Goal: Download file/media

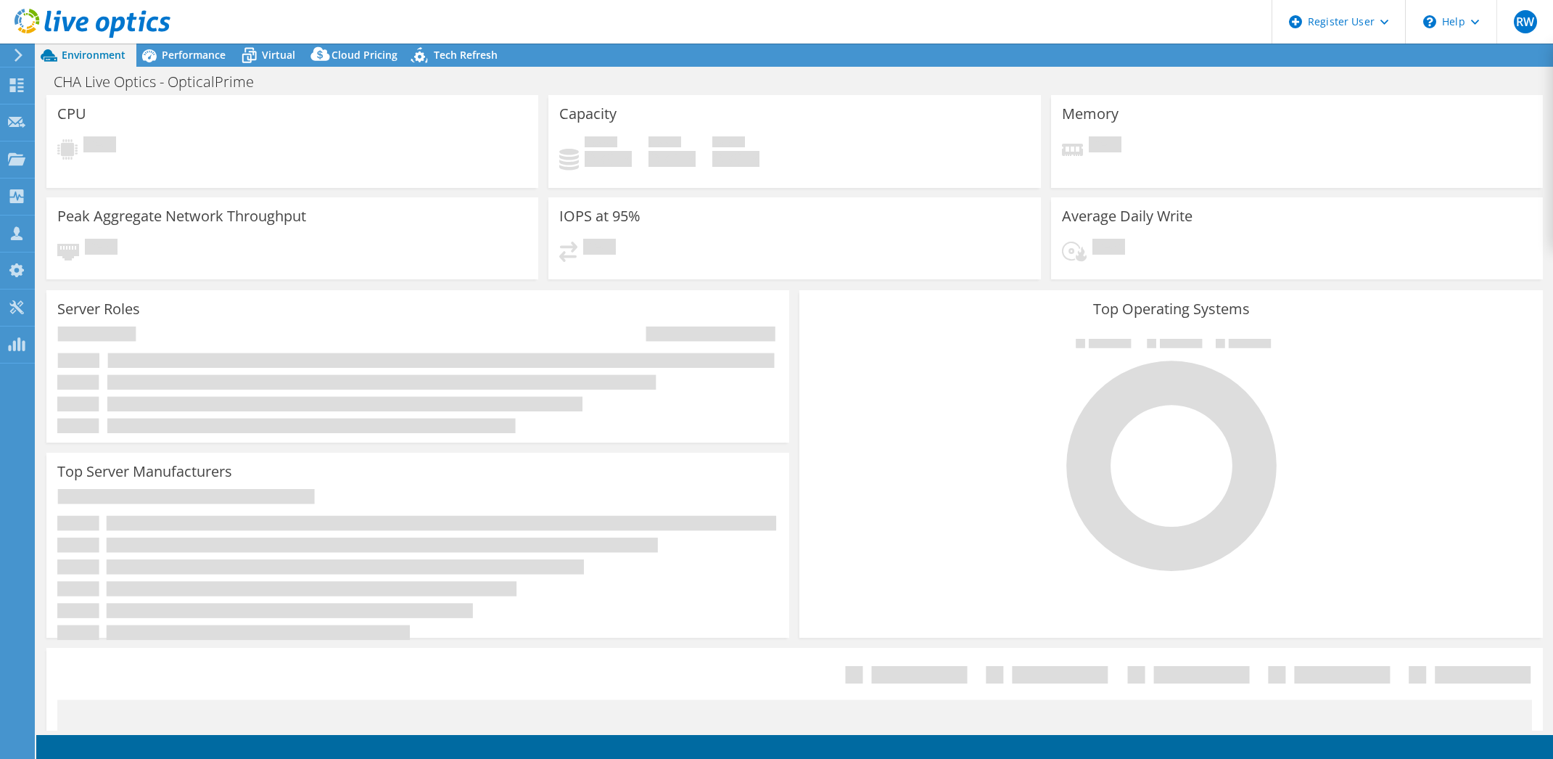
select select "USD"
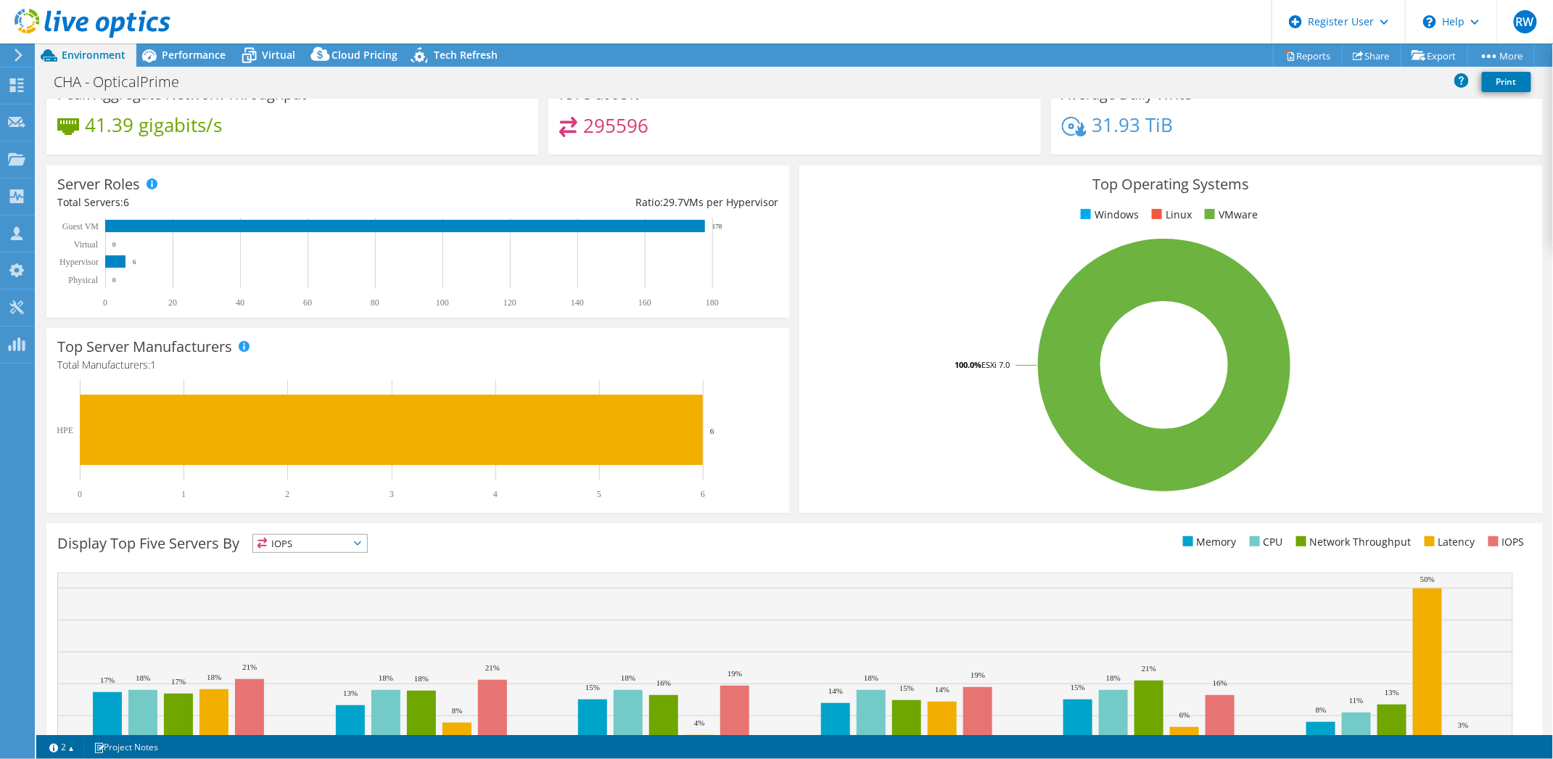
scroll to position [209, 0]
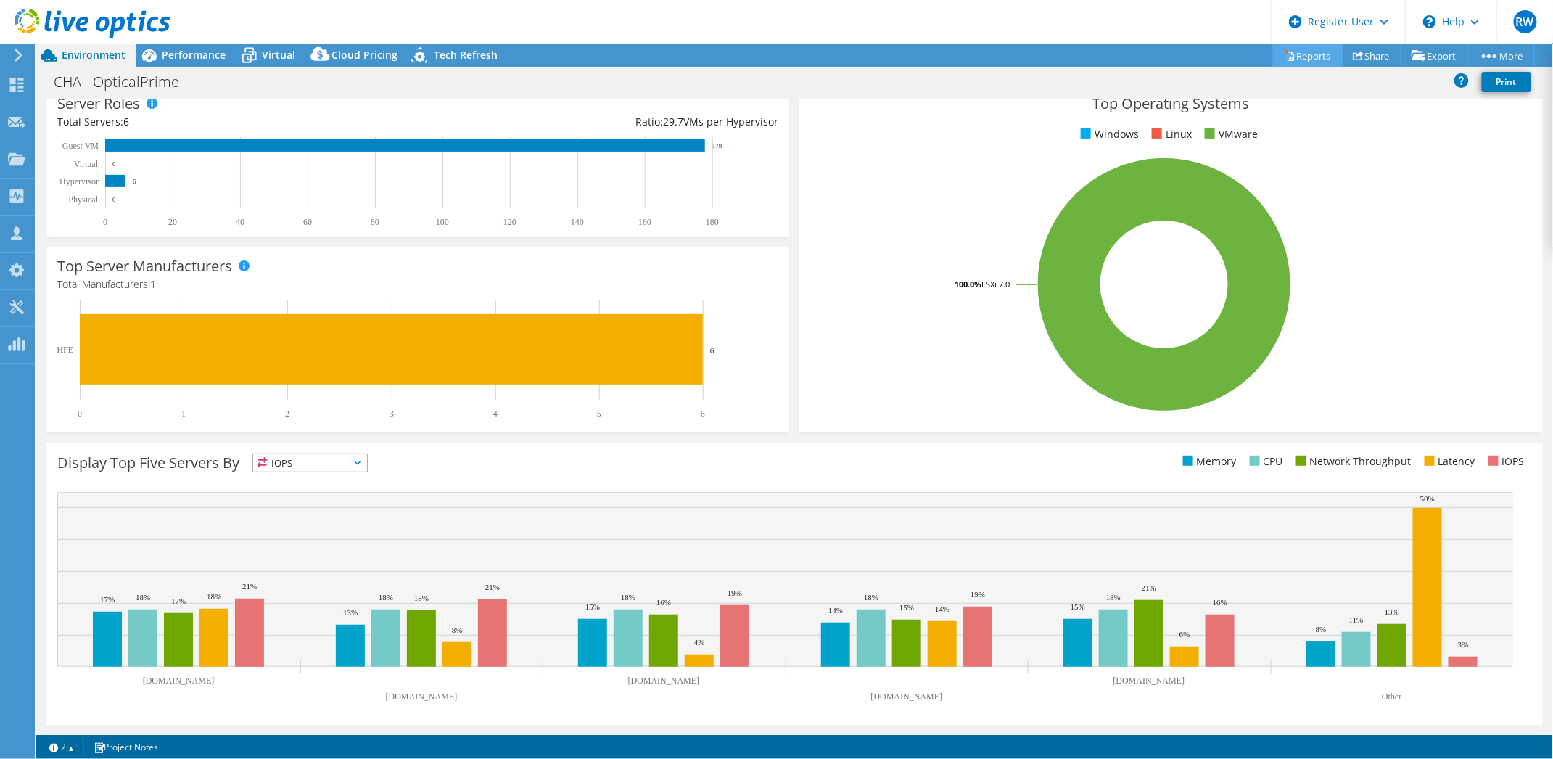
click at [1293, 55] on link "Reports" at bounding box center [1308, 55] width 70 height 22
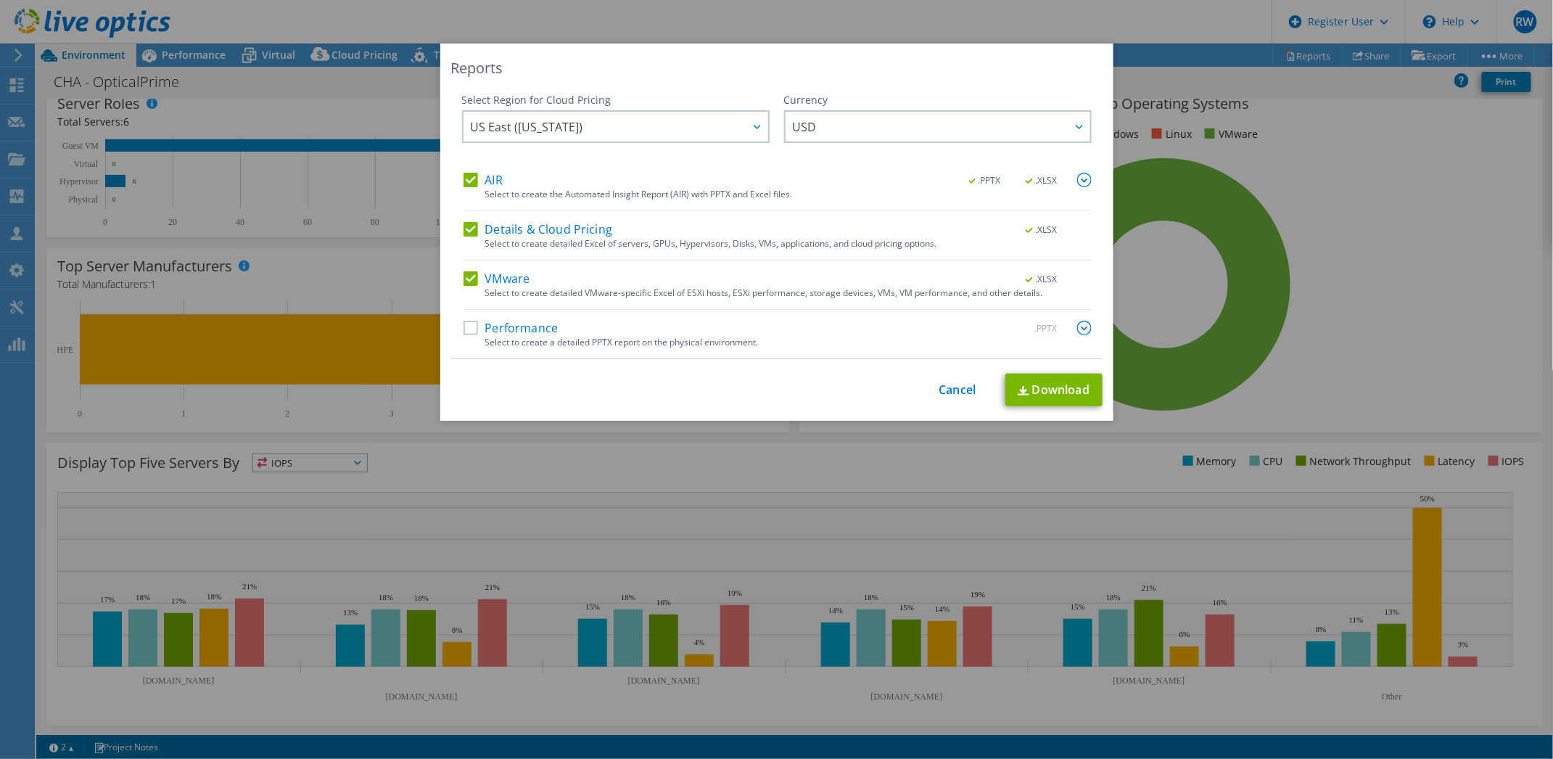
click at [468, 329] on label "Performance" at bounding box center [510, 328] width 95 height 15
click at [0, 0] on input "Performance" at bounding box center [0, 0] width 0 height 0
click at [1028, 392] on link "Download" at bounding box center [1053, 390] width 97 height 33
click at [949, 384] on link "Cancel" at bounding box center [957, 390] width 37 height 14
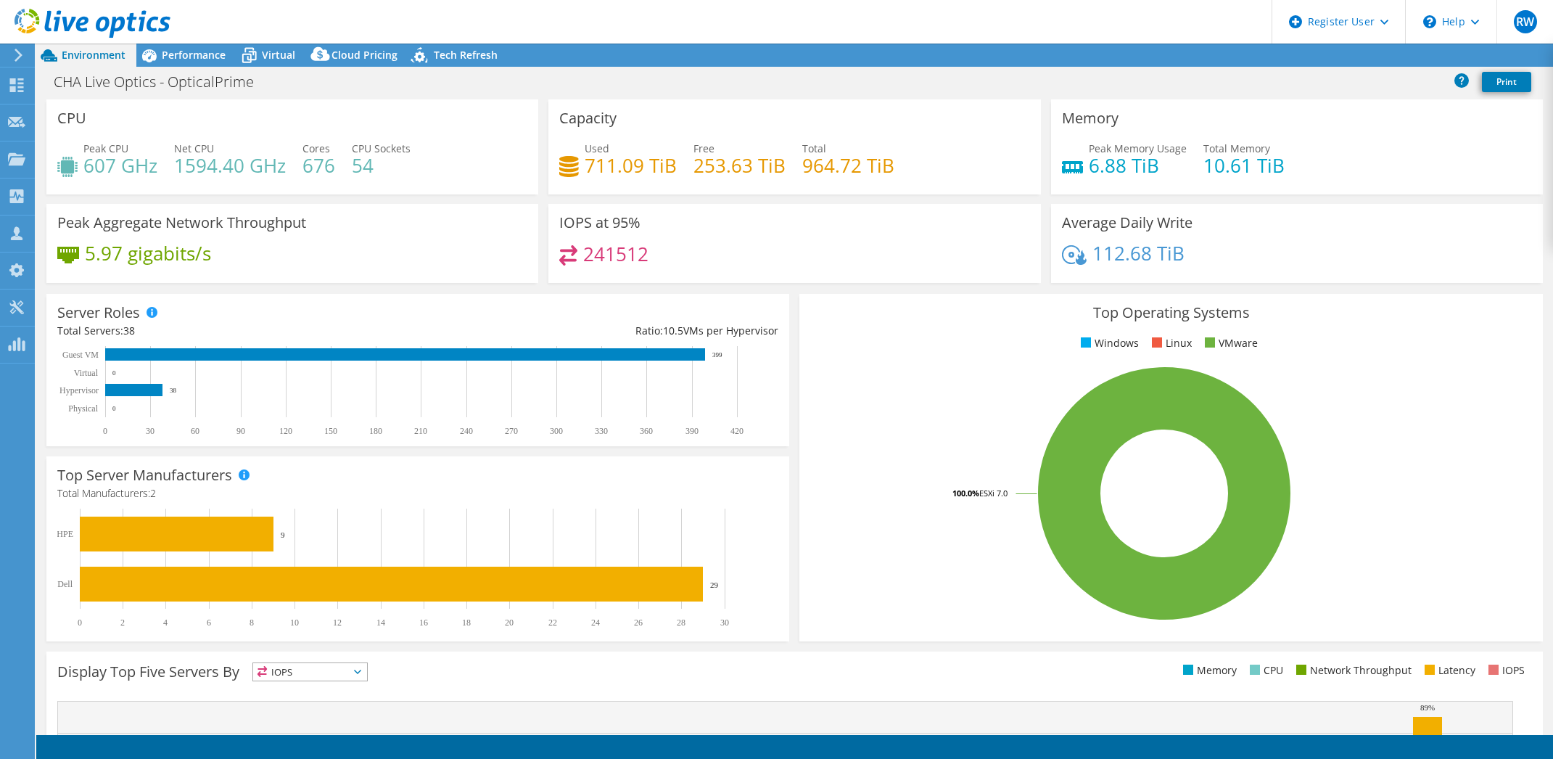
select select "USD"
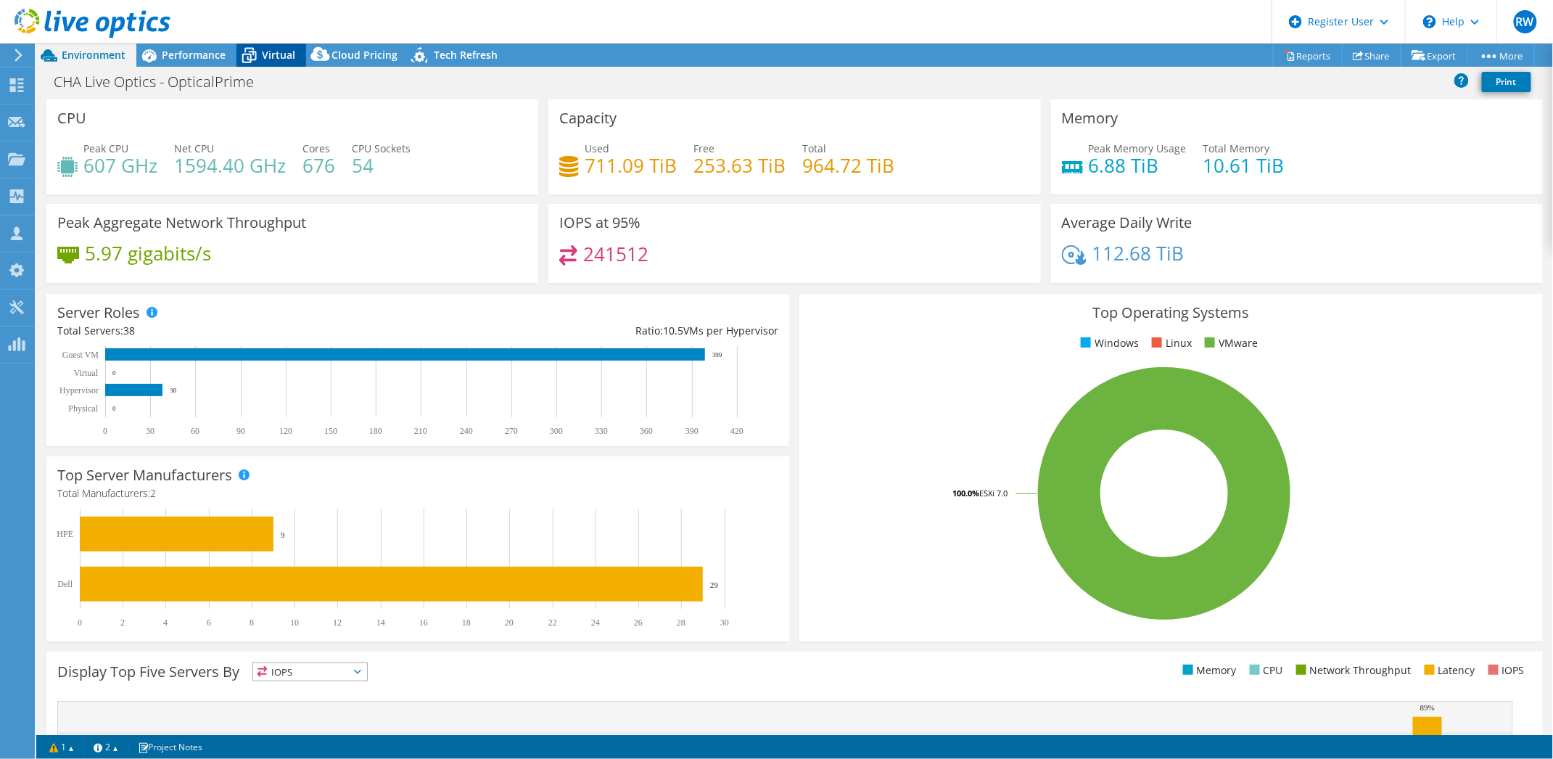
click at [280, 48] on span "Virtual" at bounding box center [278, 55] width 33 height 14
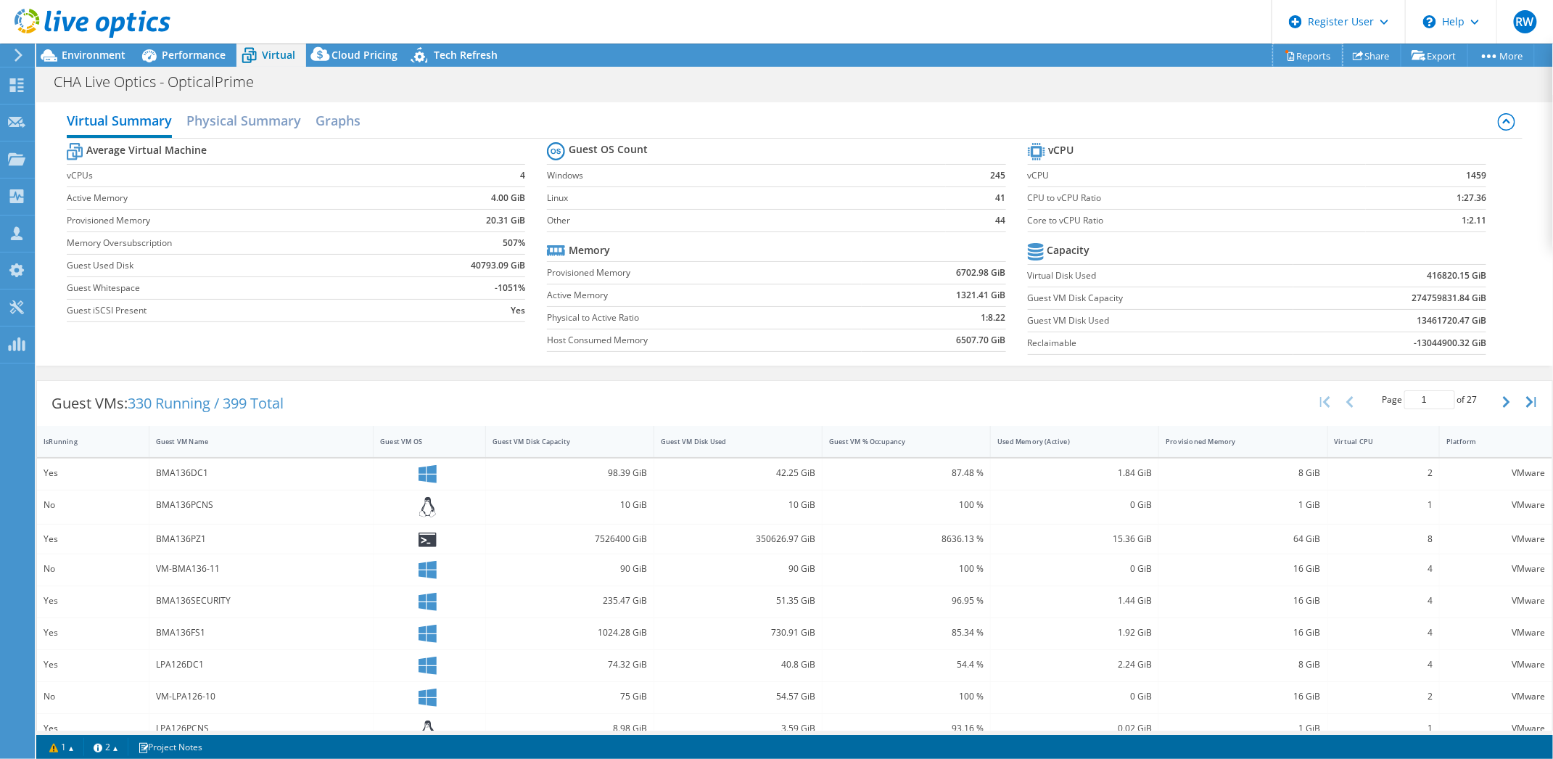
click at [1287, 54] on icon at bounding box center [1290, 56] width 7 height 9
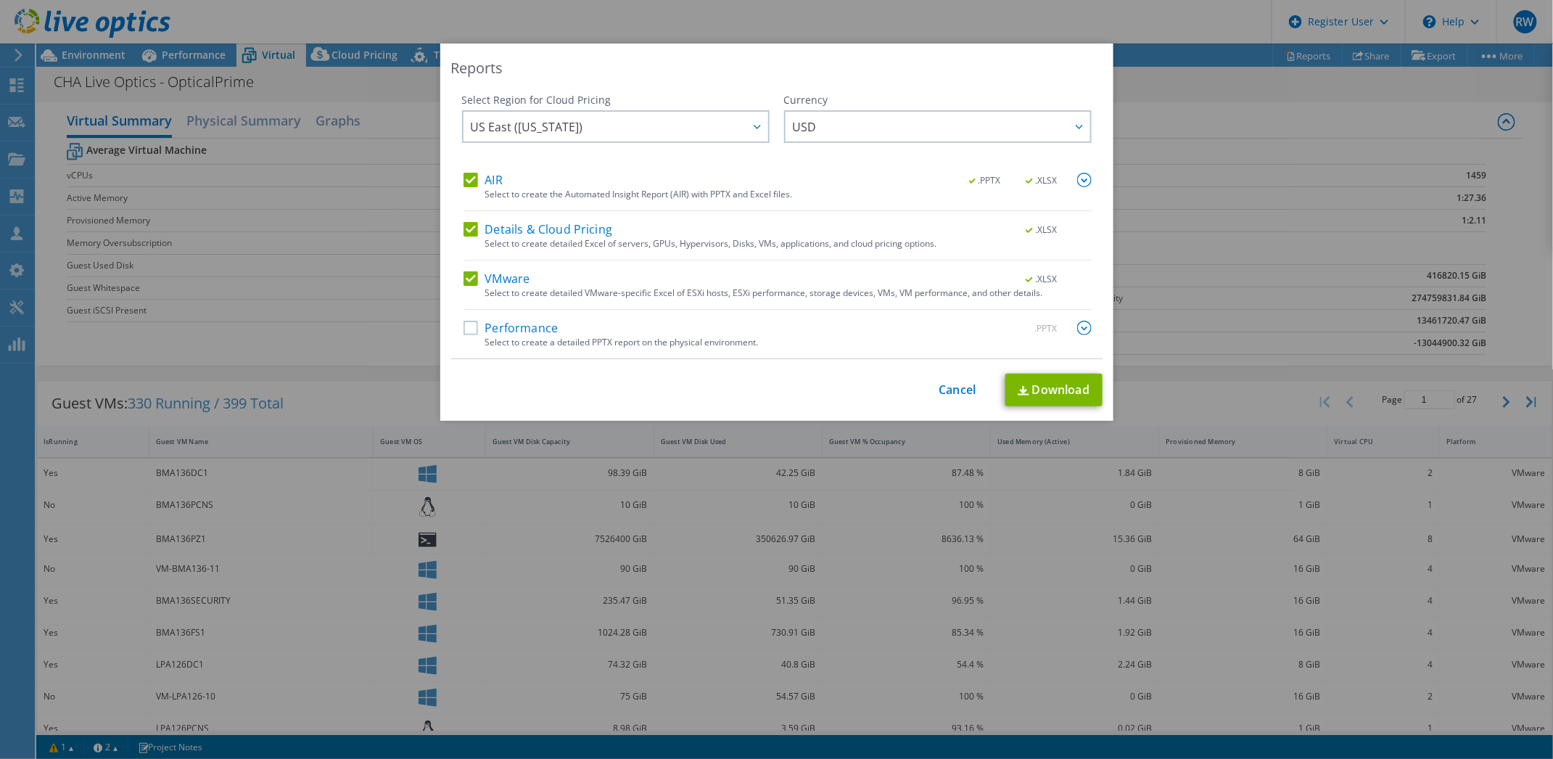
click at [468, 325] on label "Performance" at bounding box center [510, 328] width 95 height 15
click at [0, 0] on input "Performance" at bounding box center [0, 0] width 0 height 0
click at [1045, 383] on link "Download" at bounding box center [1053, 390] width 97 height 33
click at [954, 384] on link "Cancel" at bounding box center [957, 390] width 37 height 14
